Goal: Obtain resource: Download file/media

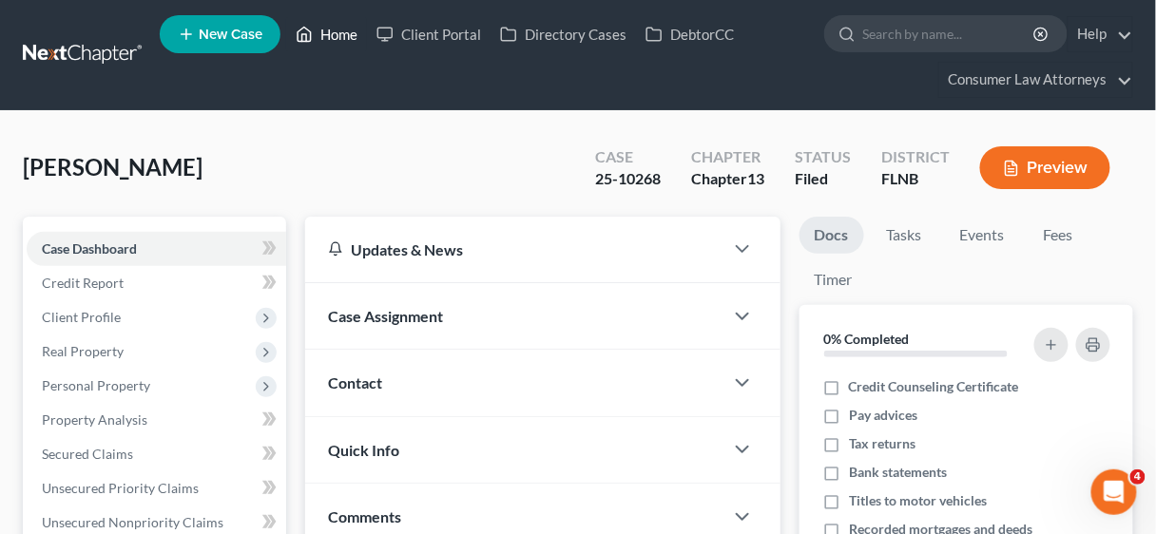
scroll to position [2, 0]
click at [342, 38] on link "Home" at bounding box center [326, 34] width 81 height 34
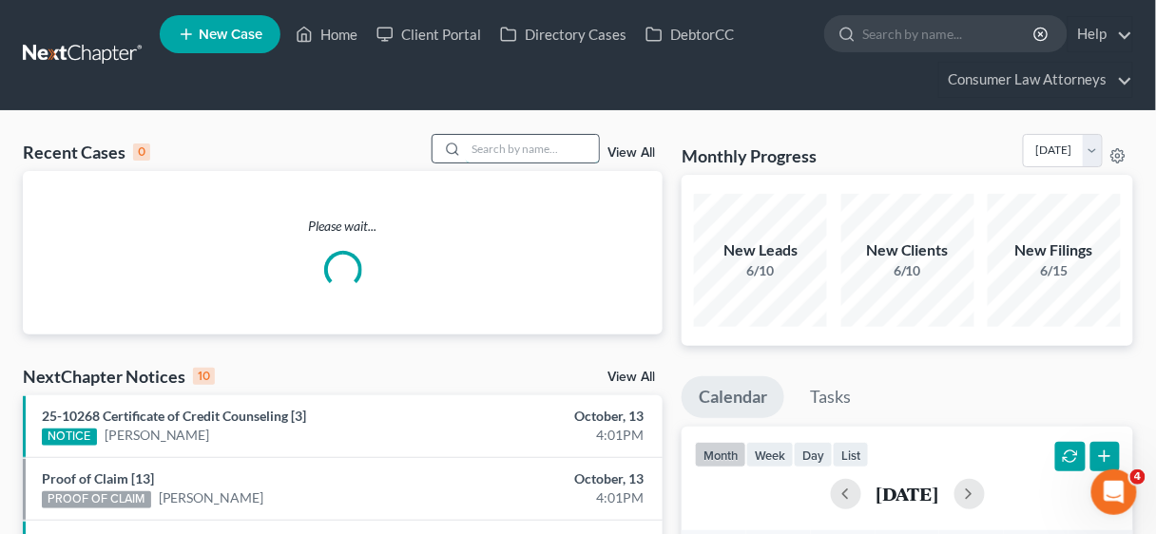
click at [501, 148] on input "search" at bounding box center [532, 149] width 133 height 28
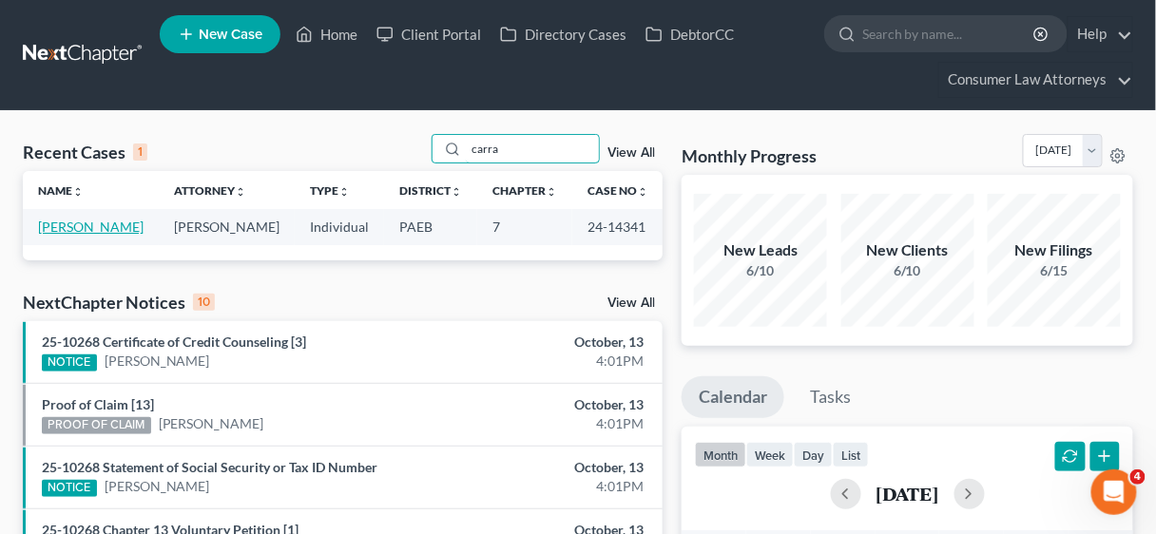
type input "carra"
click at [107, 224] on link "[PERSON_NAME]" at bounding box center [91, 227] width 106 height 16
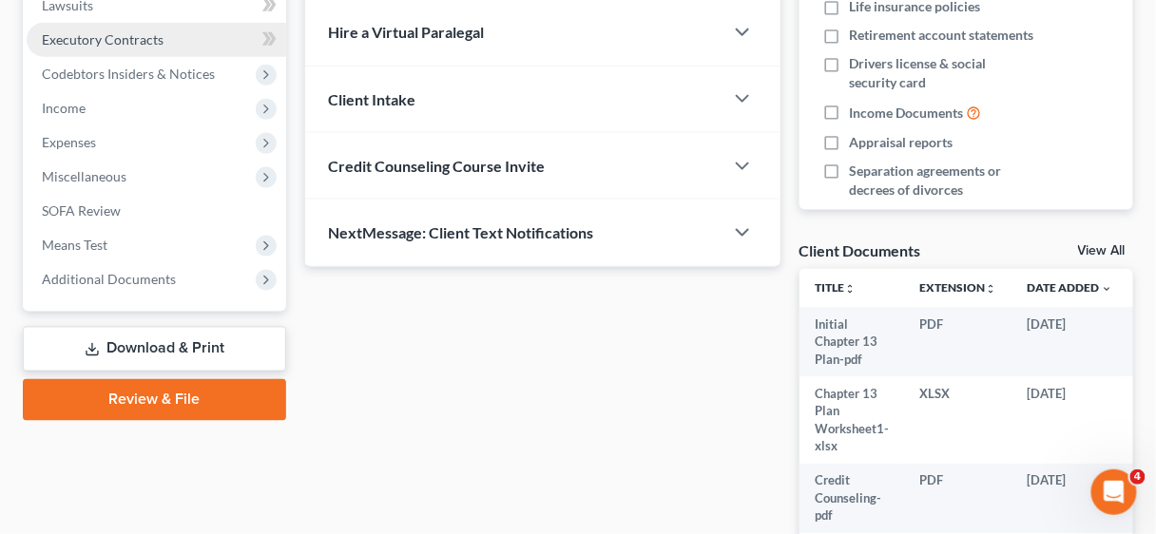
scroll to position [609, 0]
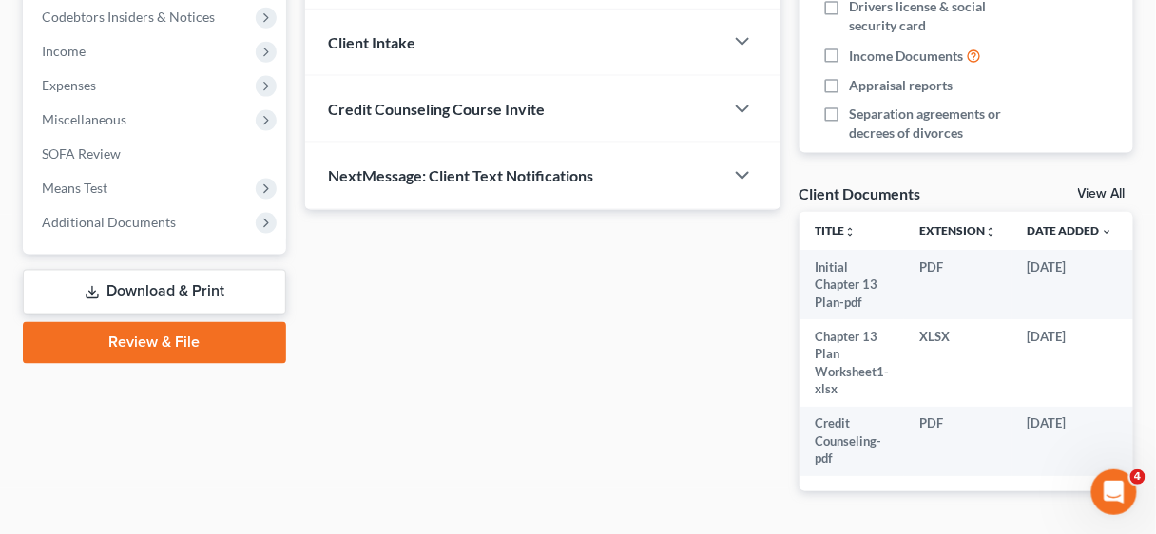
click at [180, 292] on link "Download & Print" at bounding box center [154, 292] width 263 height 45
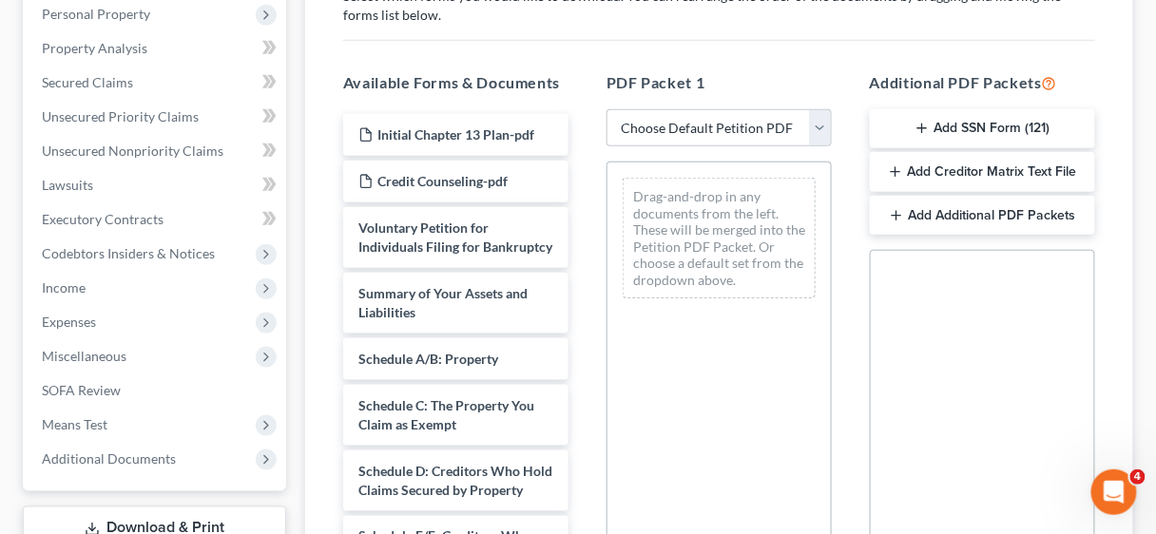
scroll to position [380, 0]
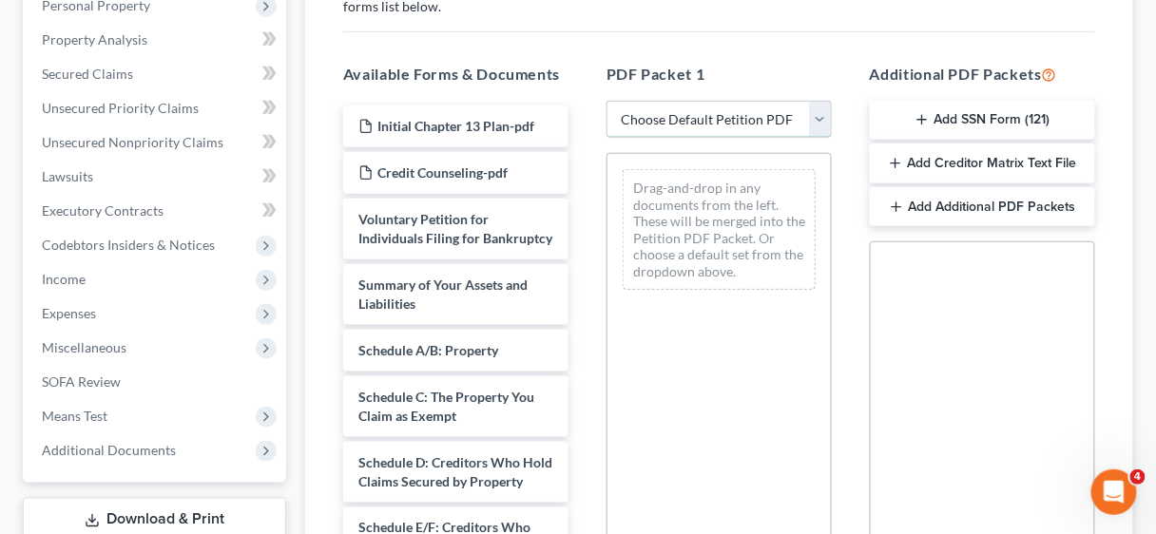
click at [822, 112] on select "Choose Default Petition PDF Packet Complete Bankruptcy Petition (all forms and …" at bounding box center [719, 120] width 225 height 38
click at [818, 111] on select "Choose Default Petition PDF Packet Complete Bankruptcy Petition (all forms and …" at bounding box center [719, 120] width 225 height 38
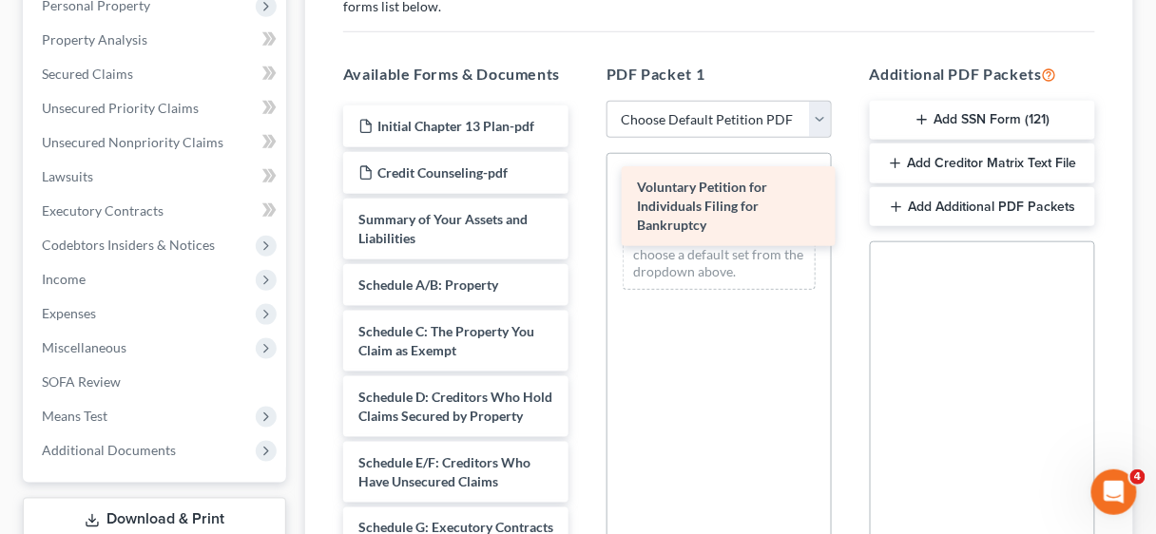
drag, startPoint x: 453, startPoint y: 235, endPoint x: 731, endPoint y: 204, distance: 280.3
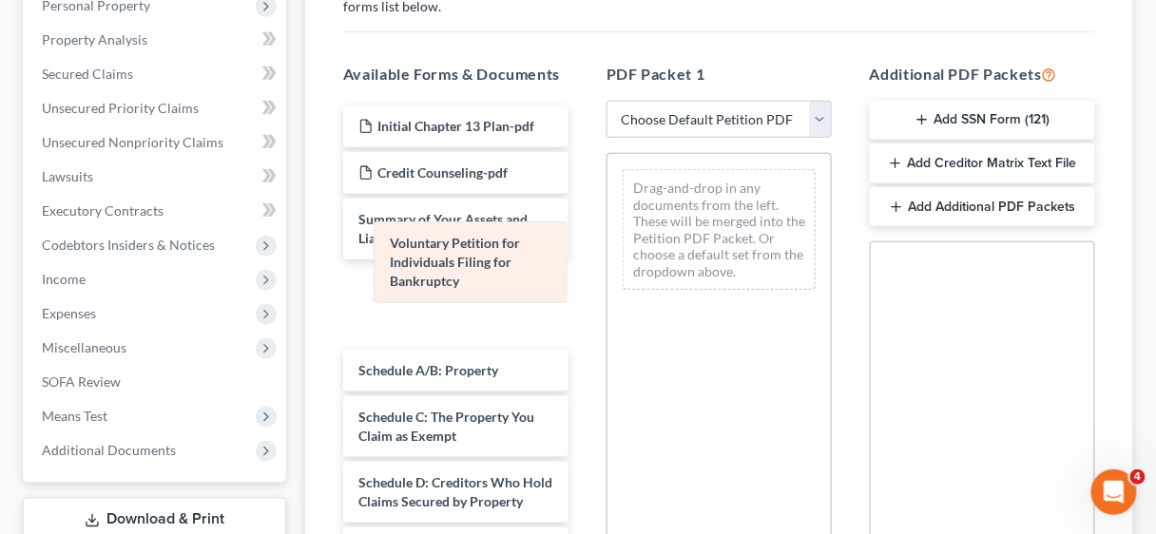
drag, startPoint x: 717, startPoint y: 210, endPoint x: 468, endPoint y: 265, distance: 255.2
click at [608, 265] on div "Voluntary Petition for Individuals Filing for Bankruptcy Voluntary Petition for…" at bounding box center [719, 229] width 223 height 151
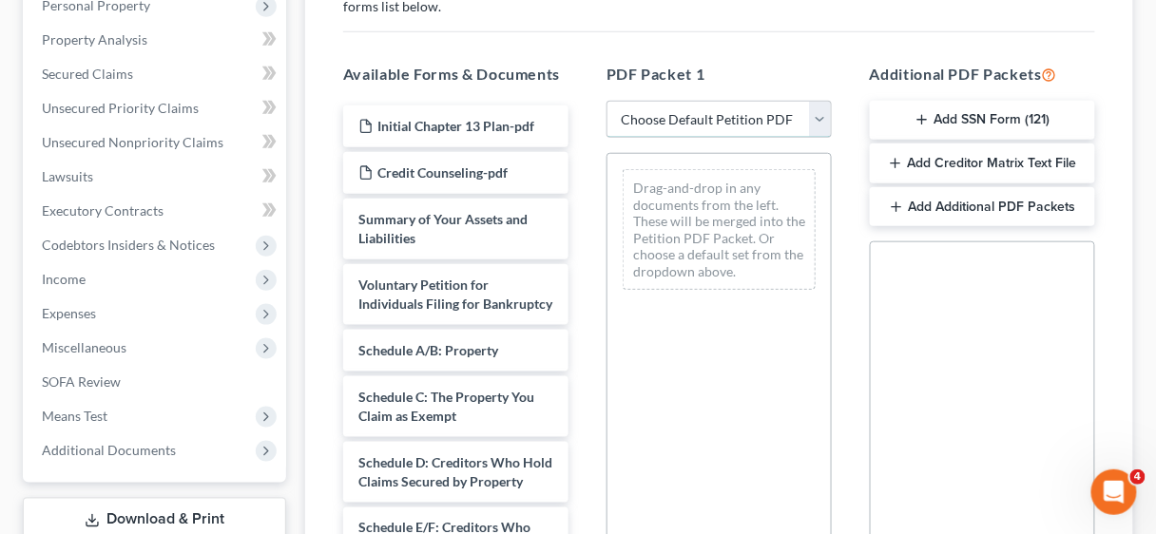
click at [828, 115] on select "Choose Default Petition PDF Packet Complete Bankruptcy Petition (all forms and …" at bounding box center [719, 120] width 225 height 38
click at [823, 114] on select "Choose Default Petition PDF Packet Complete Bankruptcy Petition (all forms and …" at bounding box center [719, 120] width 225 height 38
click at [822, 116] on select "Choose Default Petition PDF Packet Complete Bankruptcy Petition (all forms and …" at bounding box center [719, 120] width 225 height 38
select select "2"
click at [607, 101] on select "Choose Default Petition PDF Packet Complete Bankruptcy Petition (all forms and …" at bounding box center [719, 120] width 225 height 38
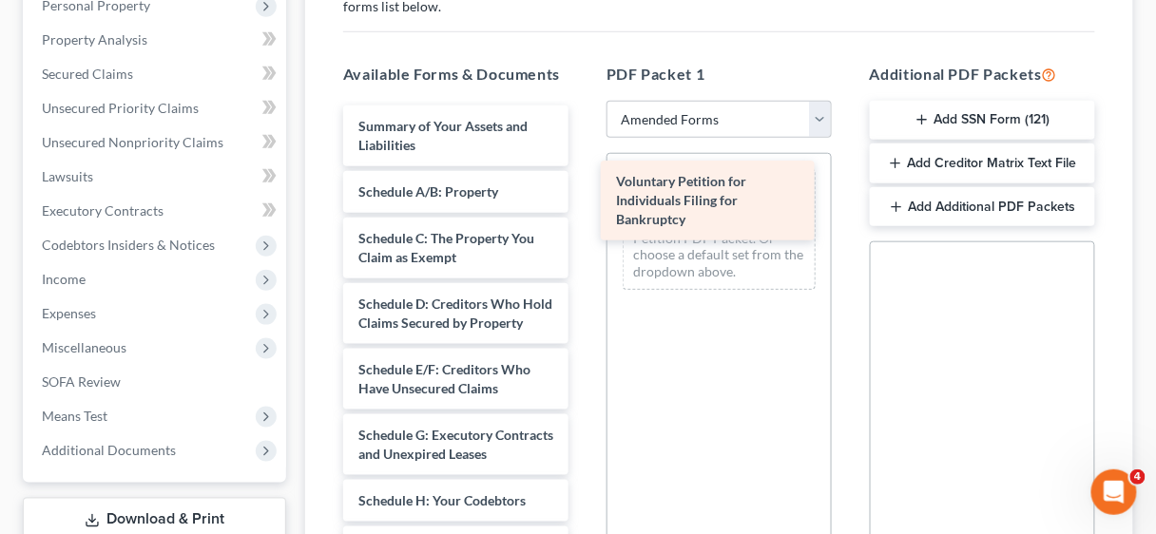
drag, startPoint x: 424, startPoint y: 143, endPoint x: 681, endPoint y: 200, distance: 263.0
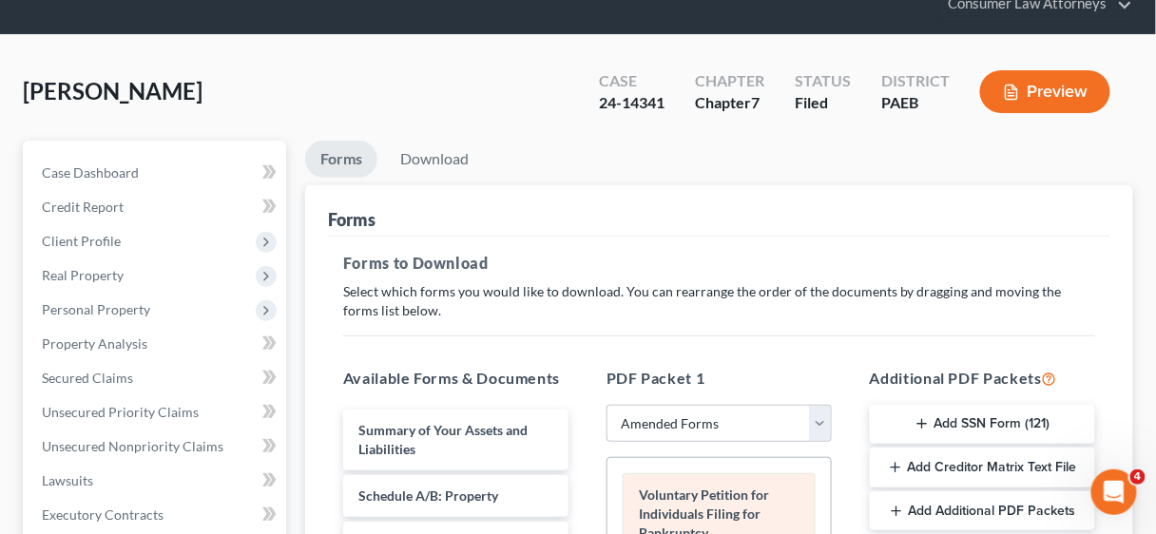
scroll to position [0, 0]
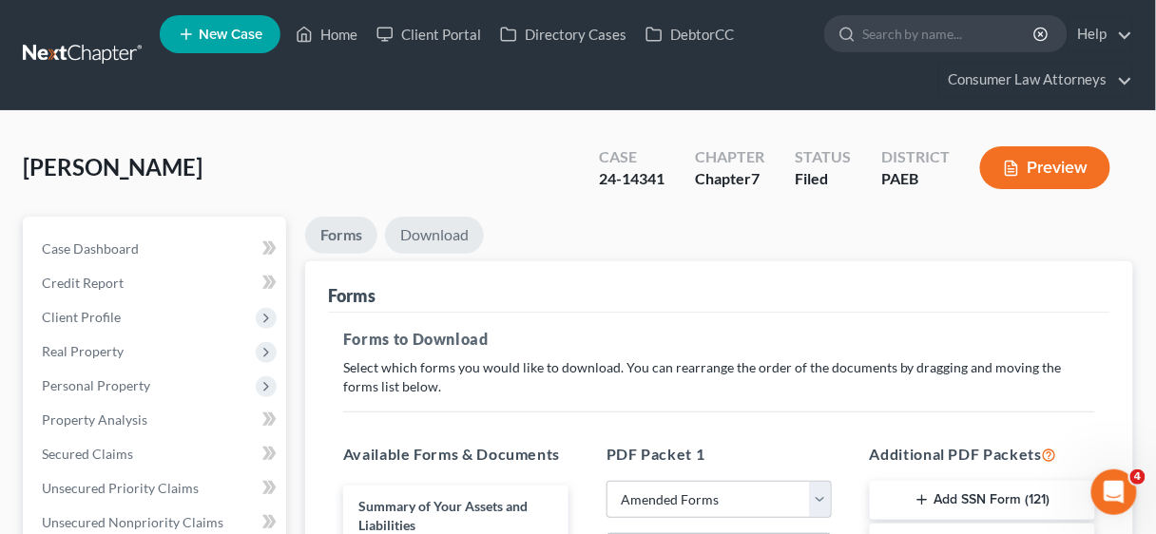
click at [432, 226] on link "Download" at bounding box center [434, 235] width 99 height 37
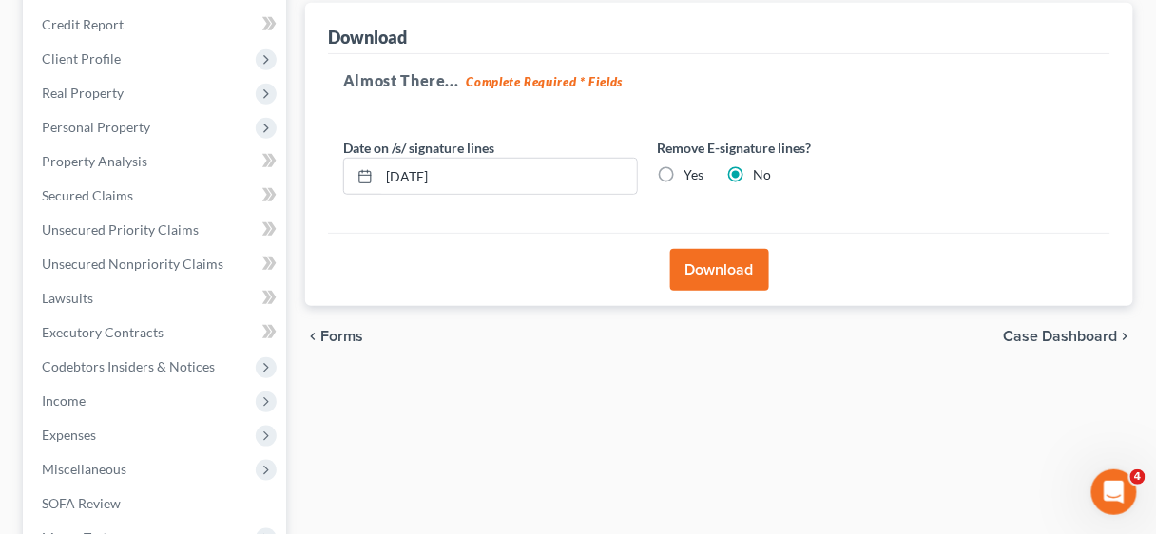
scroll to position [304, 0]
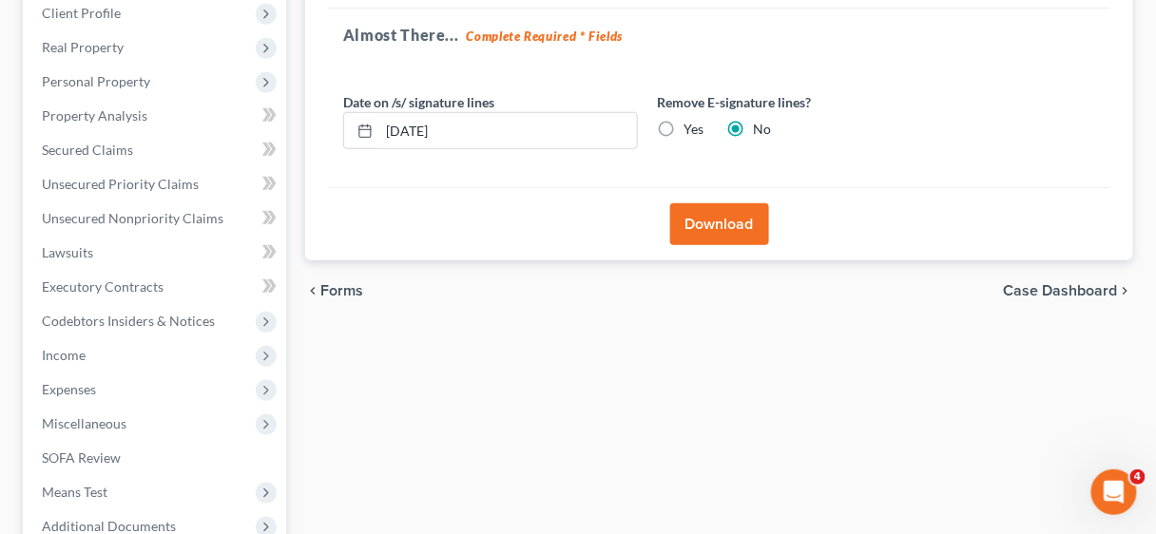
click at [709, 217] on button "Download" at bounding box center [719, 225] width 99 height 42
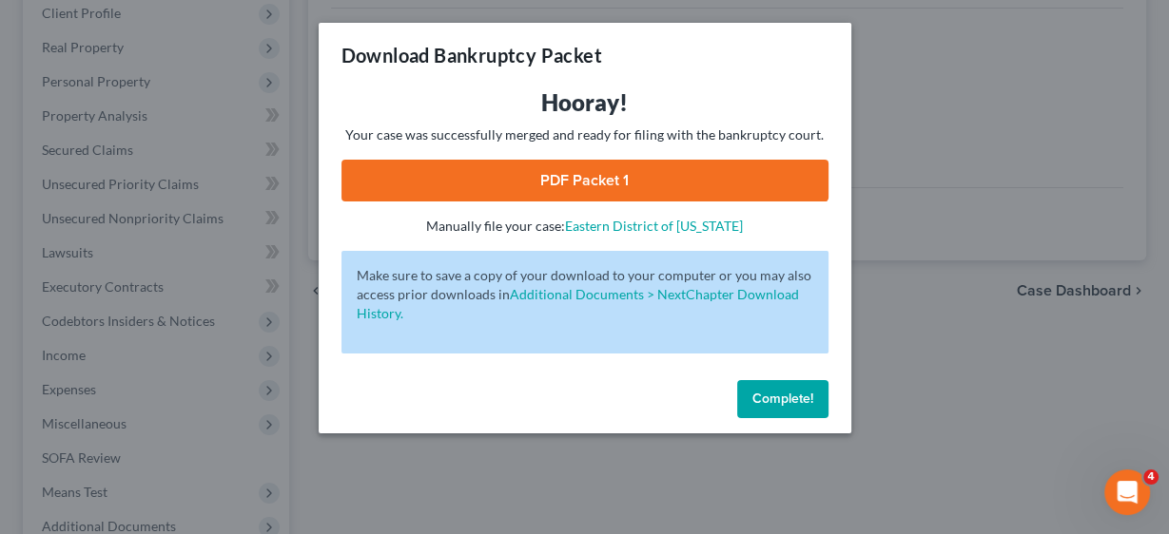
click at [791, 403] on span "Complete!" at bounding box center [782, 399] width 61 height 16
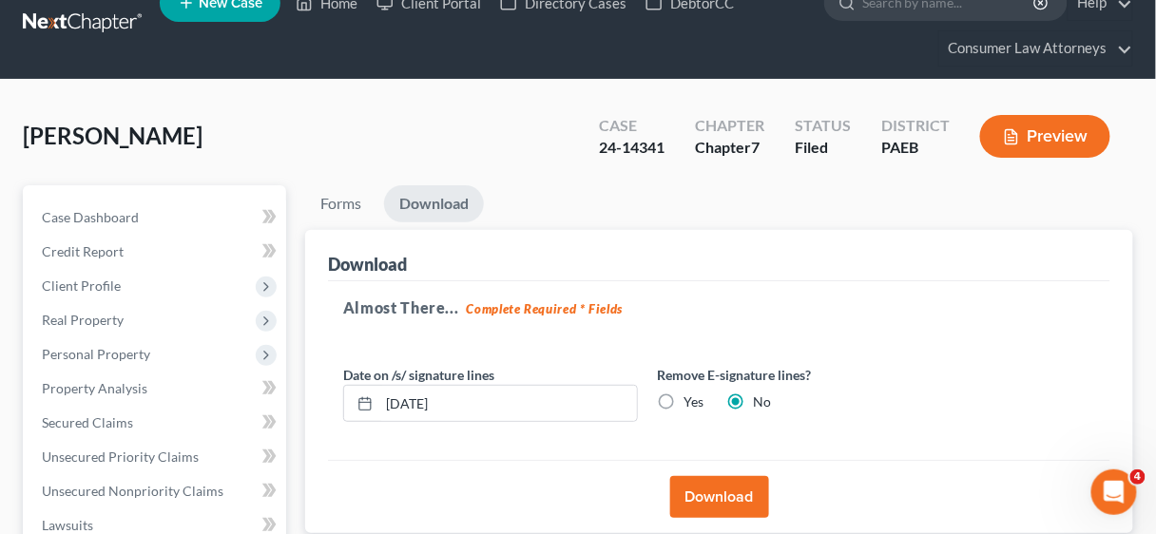
scroll to position [0, 0]
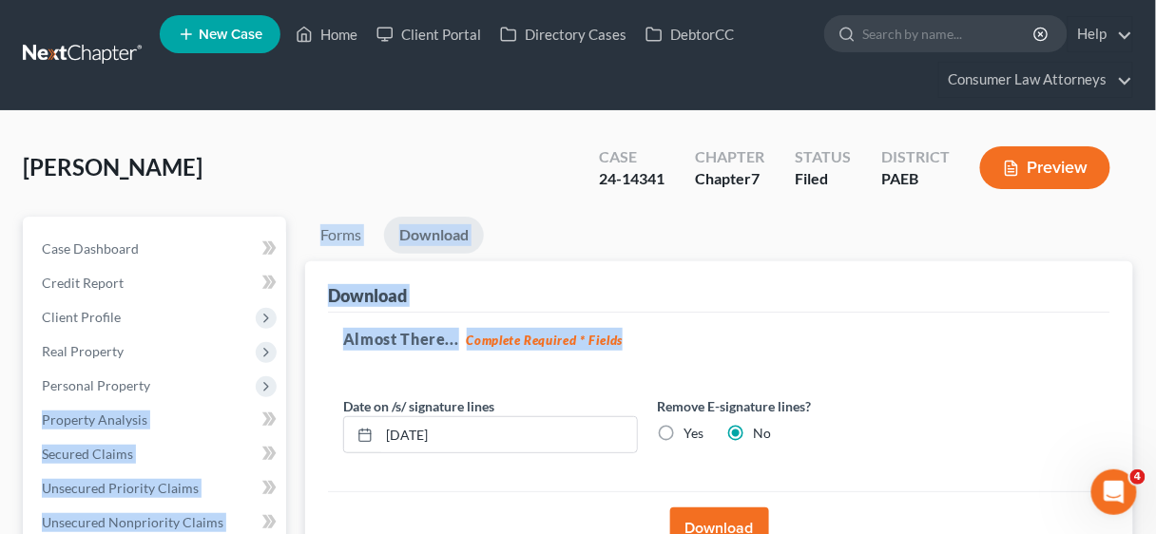
drag, startPoint x: 330, startPoint y: 369, endPoint x: 483, endPoint y: 398, distance: 155.9
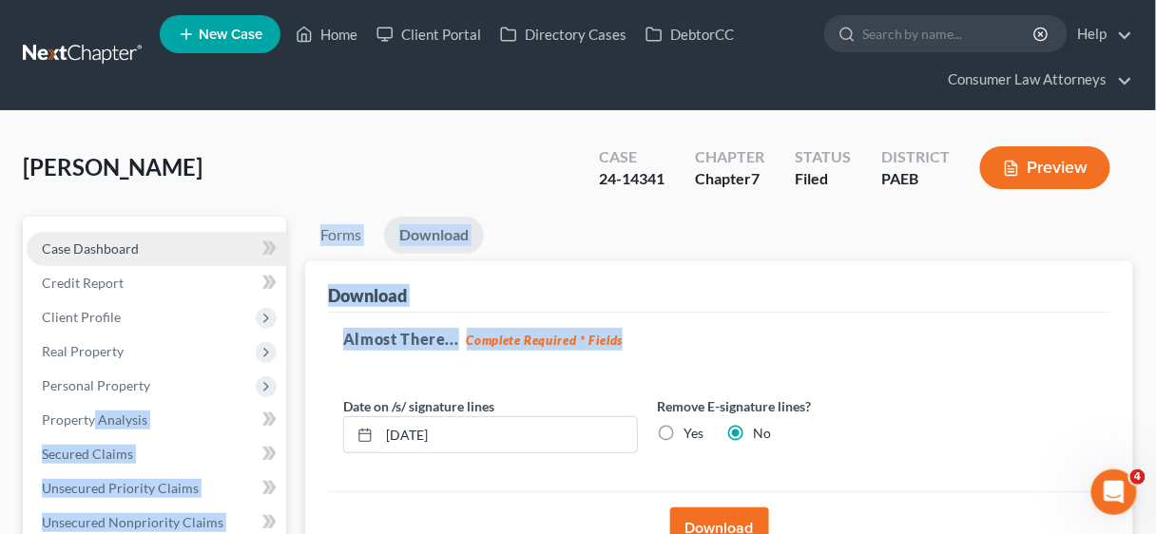
scroll to position [228, 0]
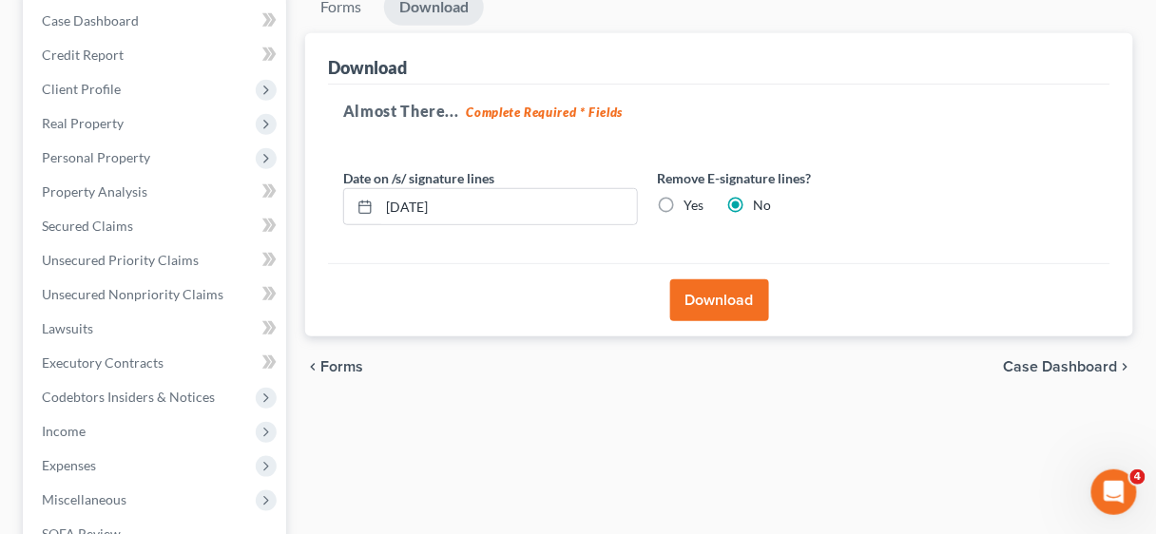
click at [484, 253] on div "Almost There... Complete Required * Fields Date on /s/ signature lines [DATE] R…" at bounding box center [719, 175] width 783 height 180
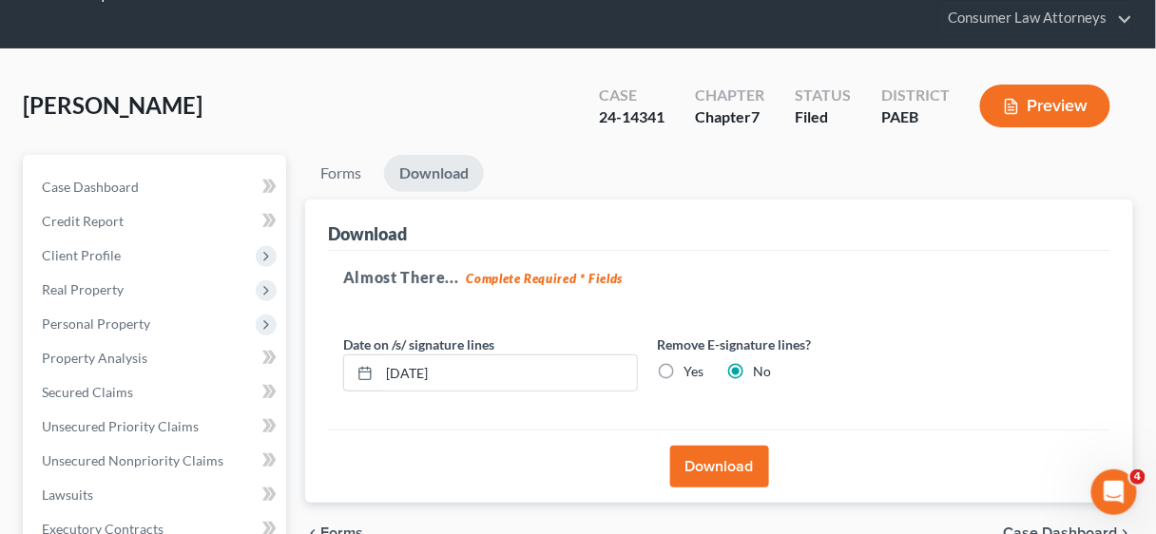
scroll to position [0, 0]
